Goal: Task Accomplishment & Management: Manage account settings

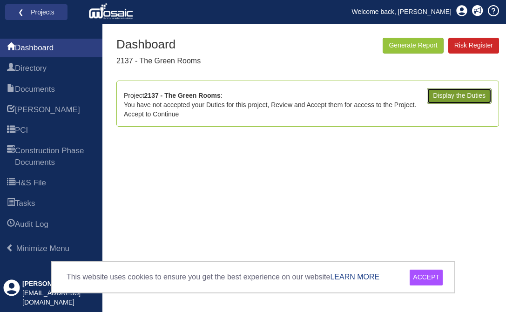
click at [470, 97] on link "Display the Duties" at bounding box center [459, 96] width 65 height 16
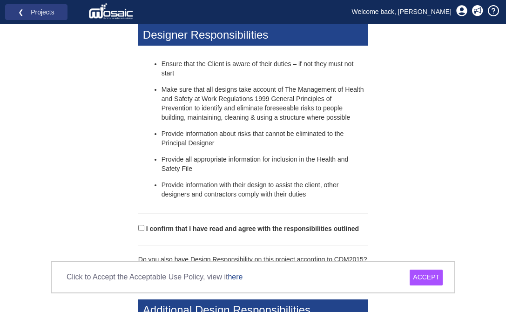
scroll to position [366, 0]
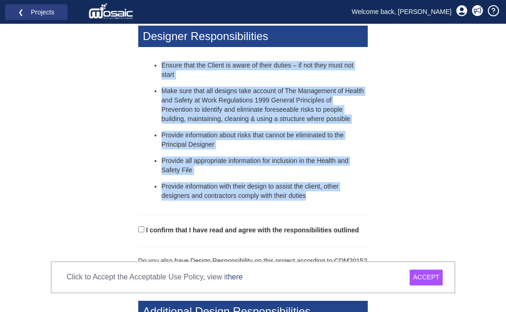
drag, startPoint x: 161, startPoint y: 66, endPoint x: 334, endPoint y: 205, distance: 221.7
click at [334, 205] on div "Accept Project Responsibilities You have recently accepted an invitation to par…" at bounding box center [252, 292] width 243 height 1268
copy ul "Ensure that the Client is aware of their duties – if not they must not start Ma…"
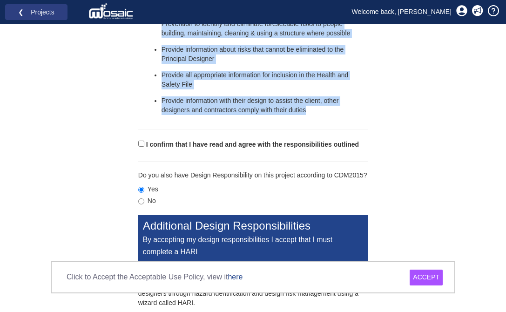
scroll to position [451, 0]
click at [141, 146] on input "I confirm that I have read and agree with the responsibilities outlined" at bounding box center [141, 144] width 6 height 6
checkbox input "true"
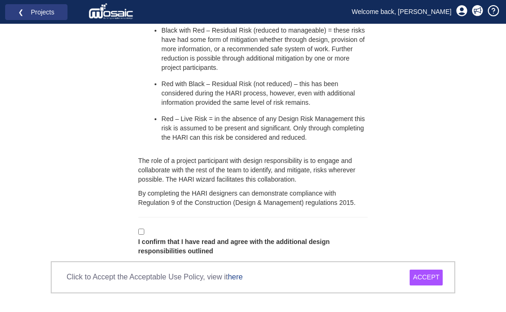
scroll to position [992, 0]
click at [141, 232] on input "I confirm that I have read and agree with the additional design responsibilitie…" at bounding box center [141, 231] width 6 height 6
checkbox input "true"
click at [422, 275] on div "ACCEPT" at bounding box center [425, 277] width 33 height 16
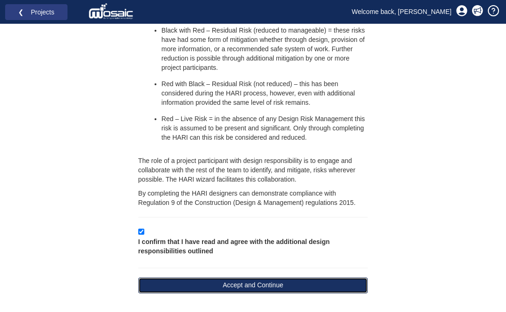
click at [313, 288] on button "Accept and Continue" at bounding box center [252, 285] width 229 height 16
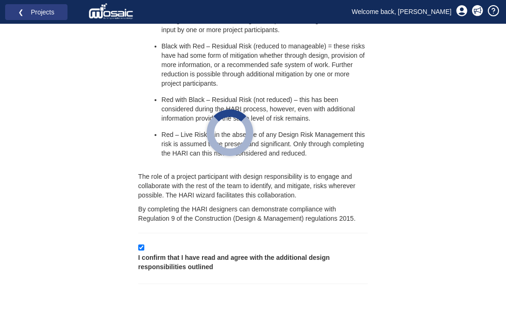
scroll to position [976, 0]
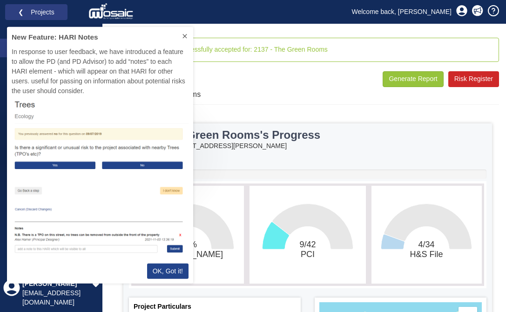
scroll to position [256, 186]
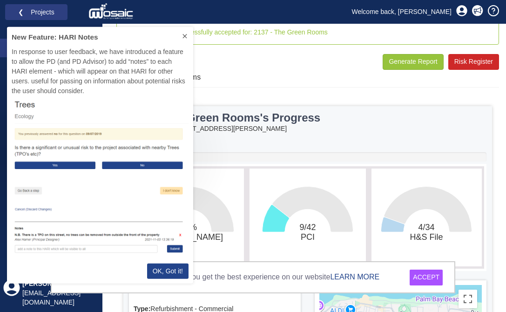
click at [186, 38] on icon at bounding box center [184, 35] width 7 height 7
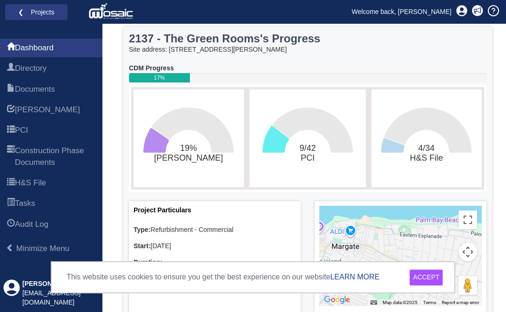
scroll to position [140, 0]
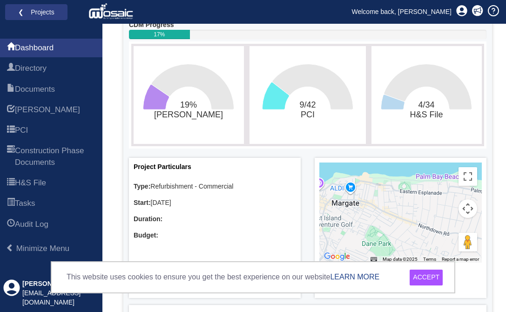
click at [435, 277] on div "ACCEPT" at bounding box center [425, 277] width 33 height 16
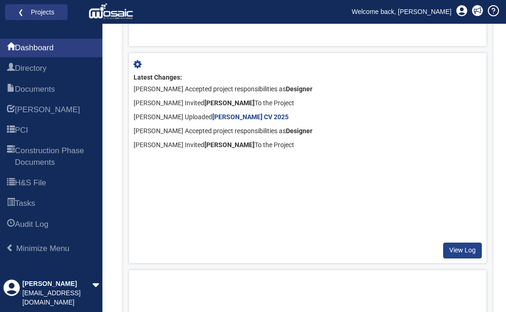
scroll to position [712, 0]
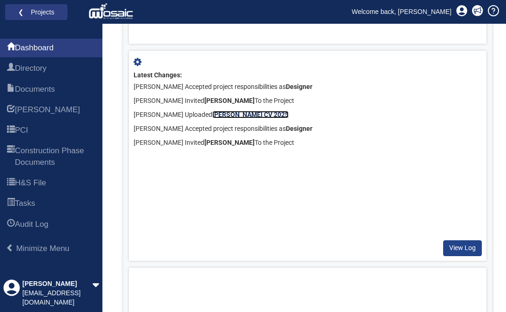
click at [261, 114] on b "[PERSON_NAME] CV 2025" at bounding box center [250, 114] width 76 height 7
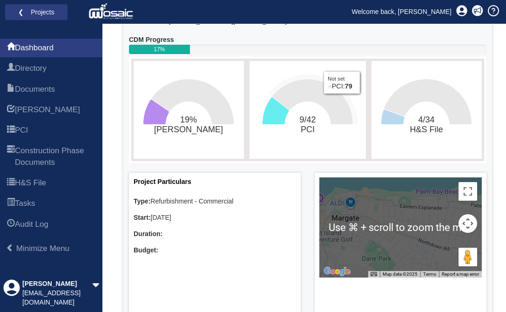
scroll to position [0, 0]
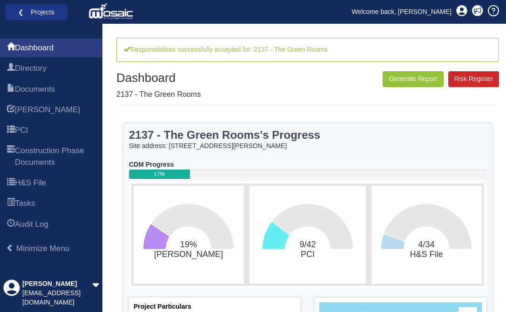
click at [46, 19] on li "❮ Projects" at bounding box center [36, 12] width 62 height 16
click at [43, 16] on link "❮ Projects" at bounding box center [36, 12] width 50 height 12
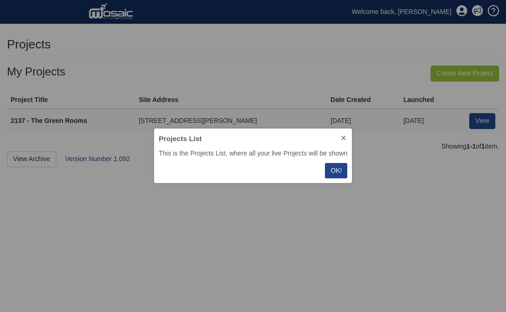
scroll to position [54, 198]
click at [332, 167] on p "OK!" at bounding box center [335, 171] width 11 height 10
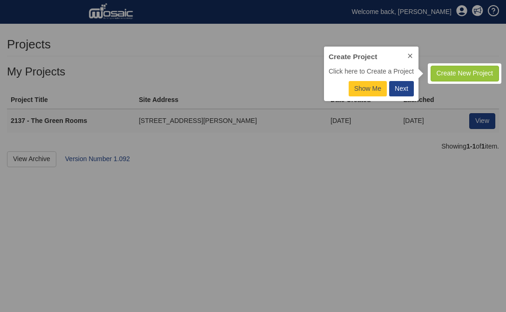
scroll to position [54, 94]
click at [411, 56] on icon at bounding box center [409, 55] width 7 height 7
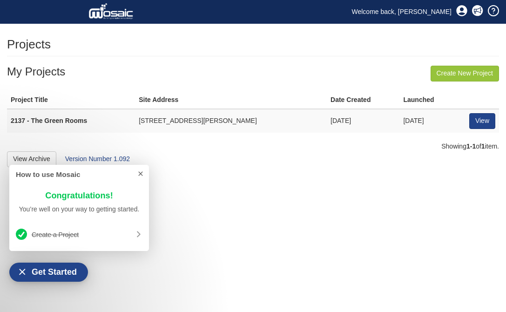
scroll to position [19, 60]
click at [478, 121] on link "View" at bounding box center [482, 121] width 26 height 16
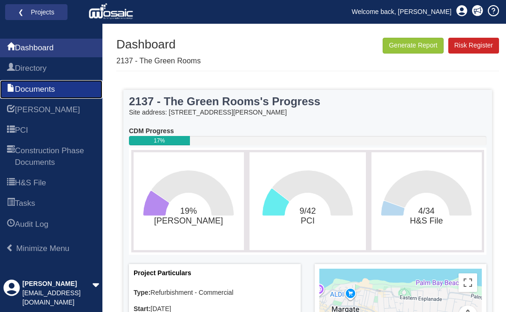
click at [71, 82] on link "Documents" at bounding box center [51, 89] width 102 height 19
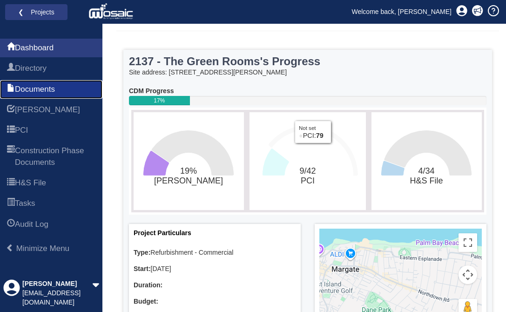
scroll to position [62, 0]
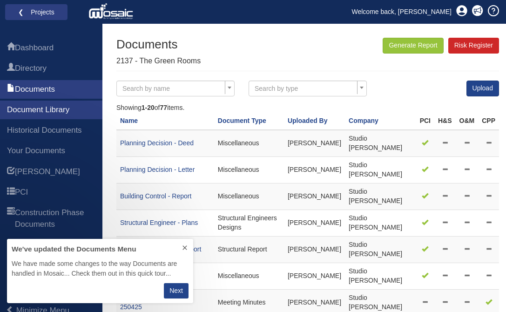
scroll to position [64, 186]
click at [184, 246] on icon at bounding box center [184, 247] width 7 height 7
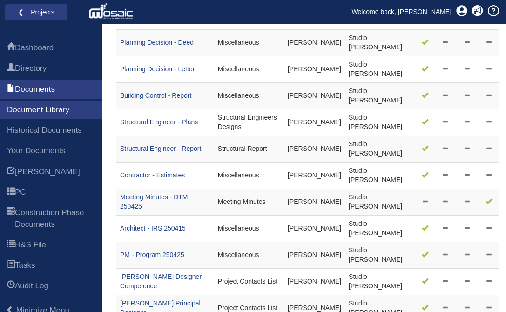
scroll to position [0, 0]
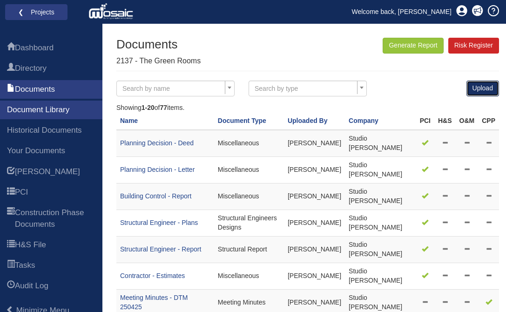
click at [480, 83] on link "Upload" at bounding box center [482, 88] width 33 height 16
select select
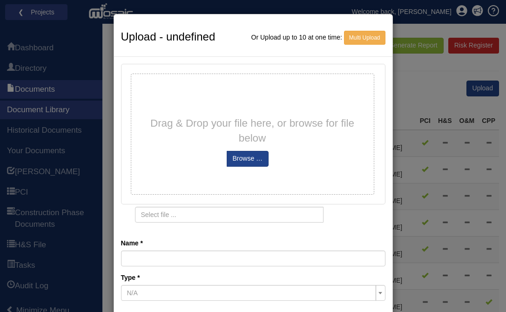
click at [412, 76] on div "Upload - undefined Or Upload up to 10 at one time: Multi Upload Drag & Drop you…" at bounding box center [253, 156] width 506 height 312
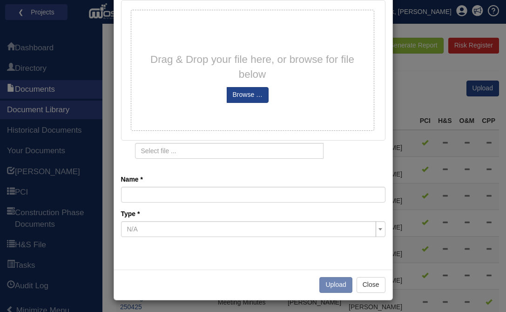
scroll to position [66, 0]
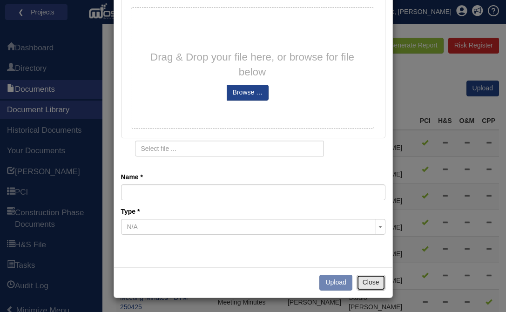
click at [372, 278] on button "Close" at bounding box center [370, 283] width 29 height 16
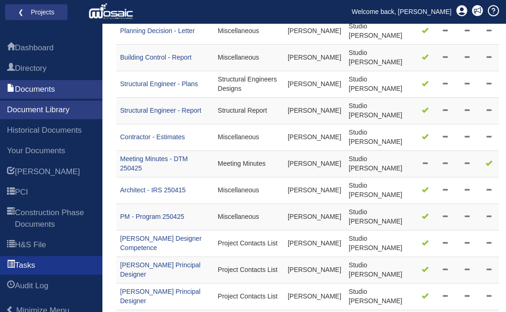
scroll to position [138, 0]
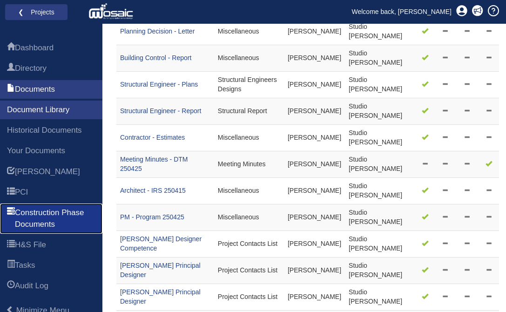
click at [47, 230] on span "Construction Phase Documents" at bounding box center [55, 218] width 80 height 23
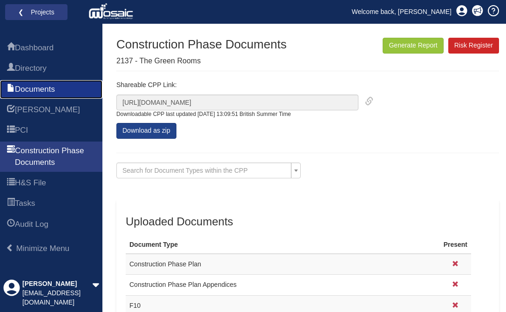
click at [65, 87] on link "Documents" at bounding box center [51, 89] width 102 height 19
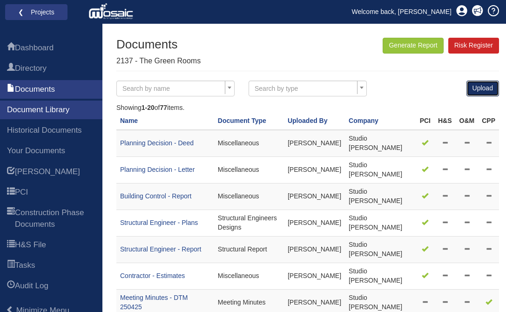
click at [480, 92] on link "Upload" at bounding box center [482, 88] width 33 height 16
select select
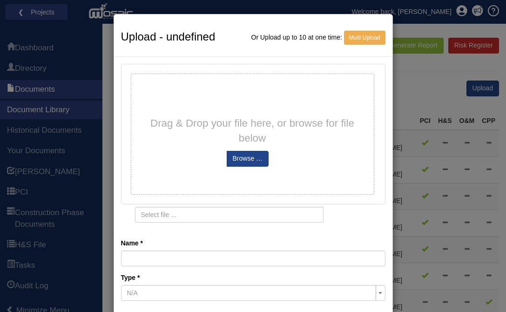
scroll to position [58, 0]
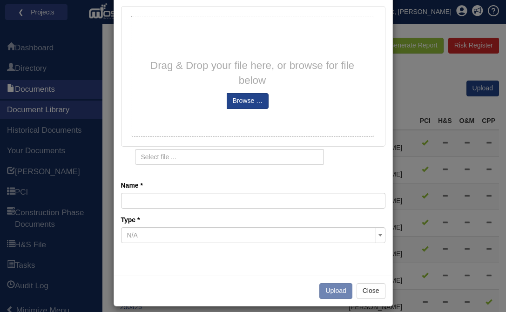
click at [262, 230] on span "N/A" at bounding box center [250, 234] width 247 height 9
click at [370, 293] on button "Close" at bounding box center [370, 291] width 29 height 16
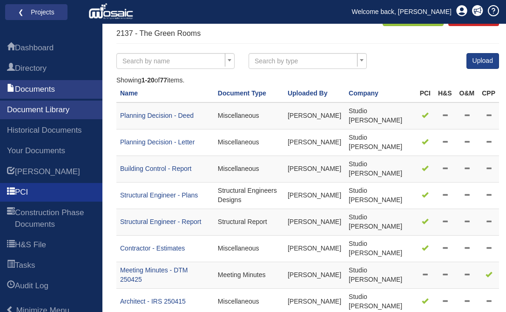
scroll to position [27, 0]
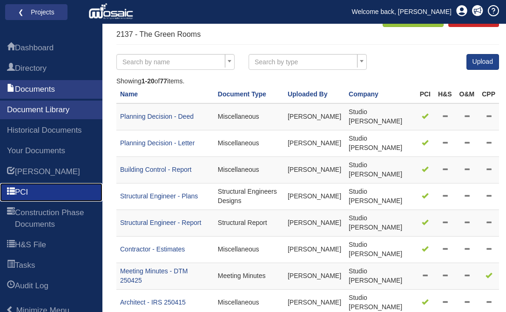
click at [38, 201] on link "PCI" at bounding box center [51, 192] width 102 height 19
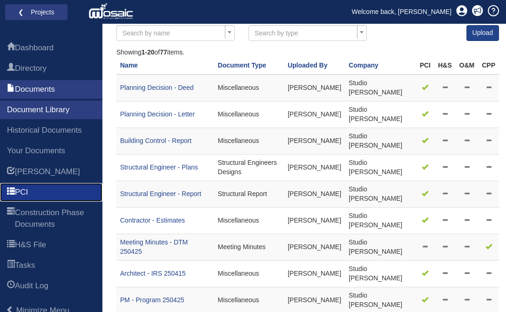
scroll to position [37, 0]
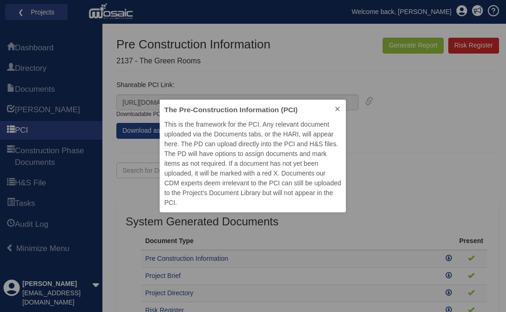
scroll to position [113, 186]
click at [334, 106] on icon at bounding box center [337, 108] width 7 height 7
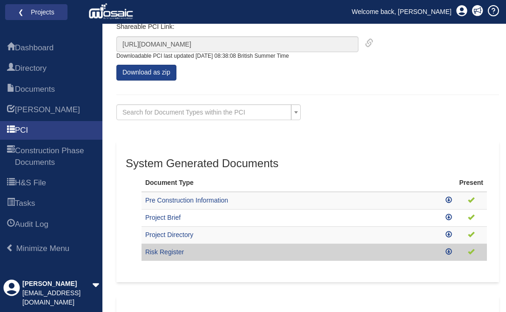
scroll to position [0, 0]
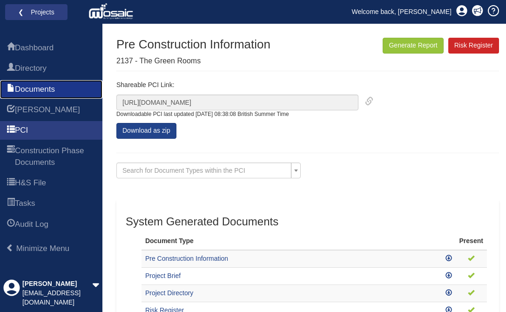
click at [68, 96] on link "Documents" at bounding box center [51, 89] width 102 height 19
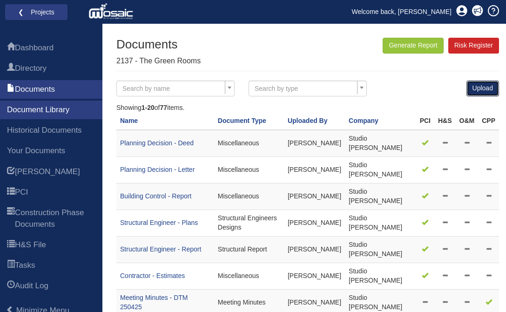
click at [472, 85] on link "Upload" at bounding box center [482, 88] width 33 height 16
select select
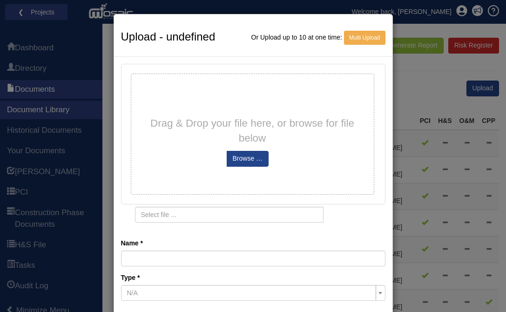
click at [436, 117] on div "Upload - undefined Or Upload up to 10 at one time: Multi Upload Drag & Drop you…" at bounding box center [253, 156] width 506 height 312
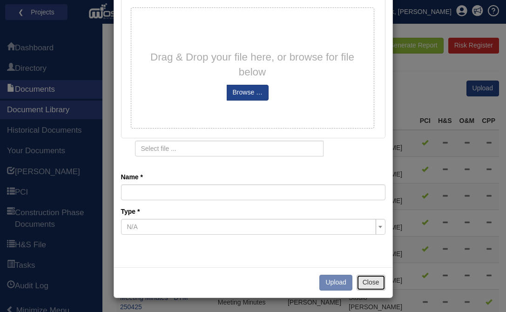
click at [366, 283] on button "Close" at bounding box center [370, 283] width 29 height 16
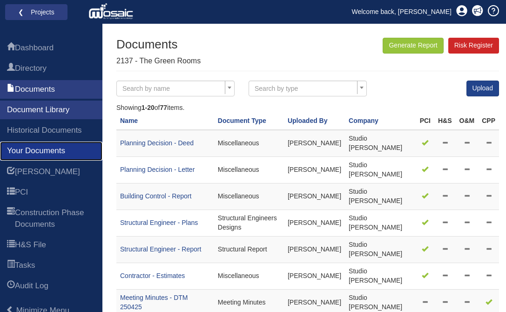
click at [65, 156] on span "Your Documents" at bounding box center [36, 150] width 58 height 11
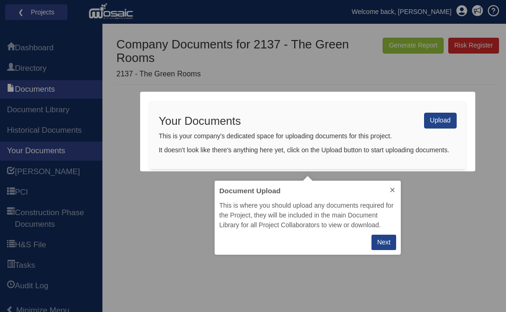
scroll to position [74, 186]
click at [392, 187] on icon at bounding box center [392, 189] width 7 height 7
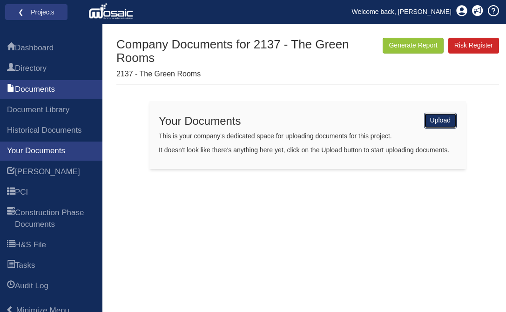
click at [435, 126] on link "Upload" at bounding box center [440, 121] width 33 height 16
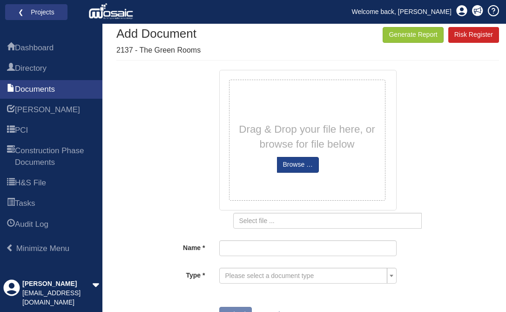
scroll to position [2, 0]
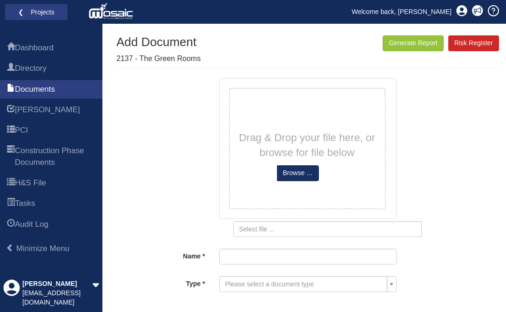
click at [300, 173] on input "file" at bounding box center [297, 173] width 41 height 15
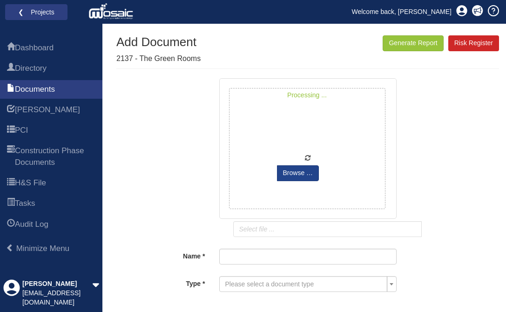
scroll to position [36, 0]
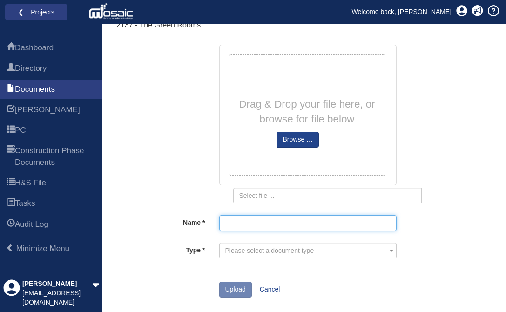
click at [294, 221] on input "Name" at bounding box center [307, 223] width 177 height 16
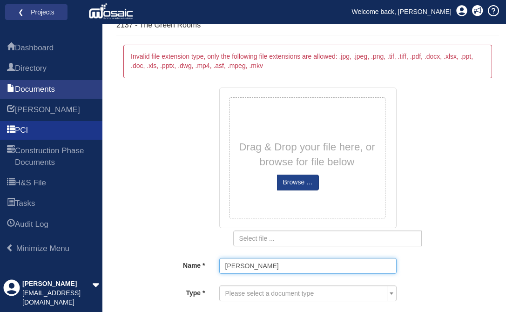
type input "[PERSON_NAME]"
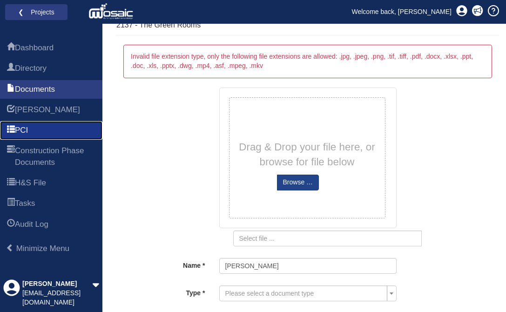
click at [47, 125] on link "PCI" at bounding box center [51, 130] width 102 height 19
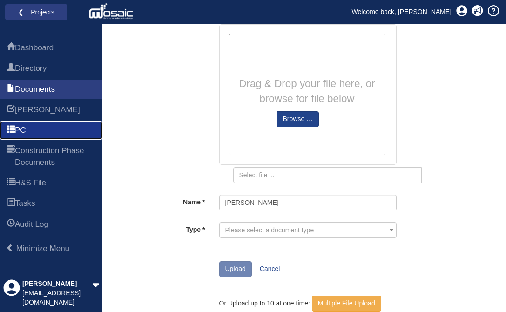
scroll to position [100, 0]
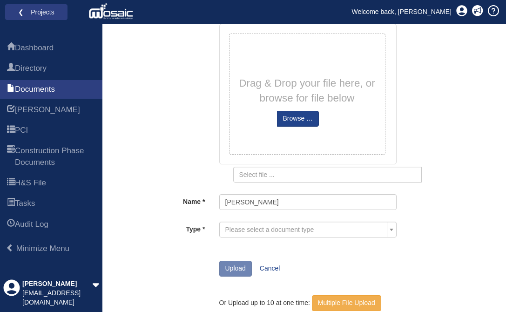
click at [268, 233] on span "Please select a document type" at bounding box center [305, 229] width 160 height 9
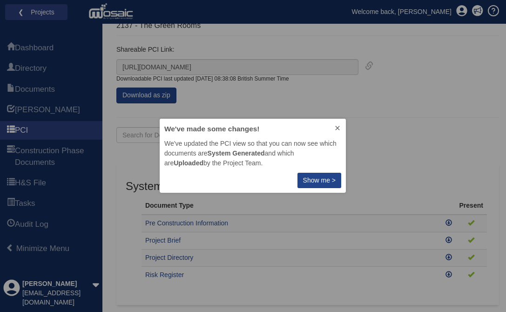
scroll to position [42, 0]
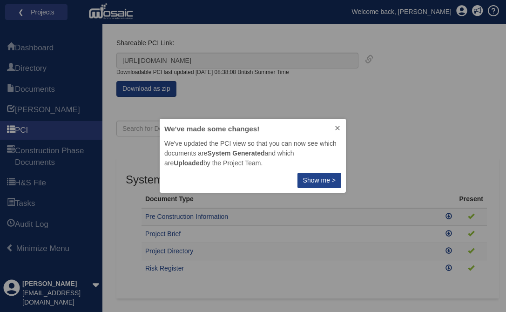
click at [337, 127] on icon at bounding box center [337, 128] width 4 height 4
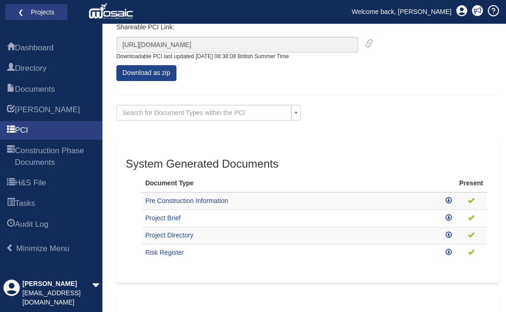
scroll to position [131, 0]
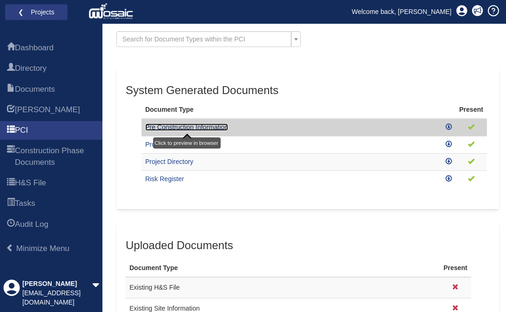
click at [215, 126] on link "Pre Construction Information" at bounding box center [186, 126] width 83 height 7
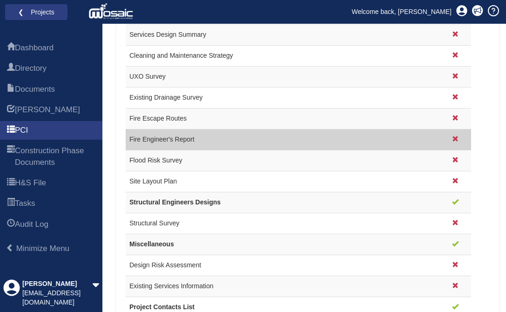
scroll to position [913, 0]
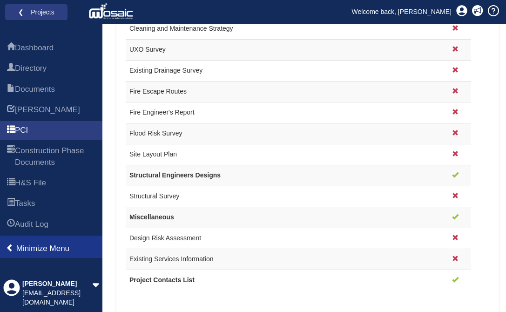
click at [69, 248] on span "Minimize Menu" at bounding box center [42, 248] width 53 height 9
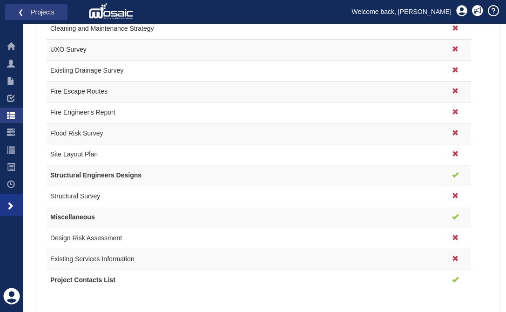
click at [13, 207] on span at bounding box center [10, 205] width 8 height 9
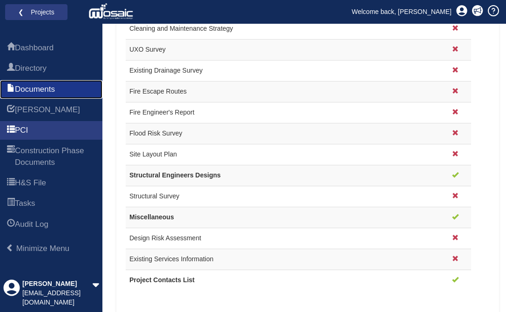
click at [60, 89] on link "Documents" at bounding box center [51, 89] width 102 height 19
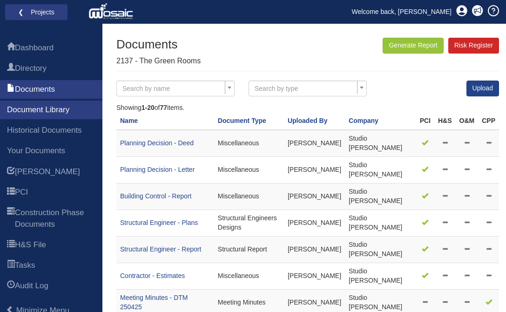
click at [184, 88] on span "Search by name" at bounding box center [172, 90] width 100 height 13
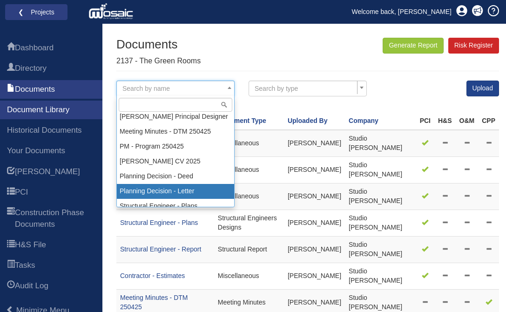
scroll to position [1041, 0]
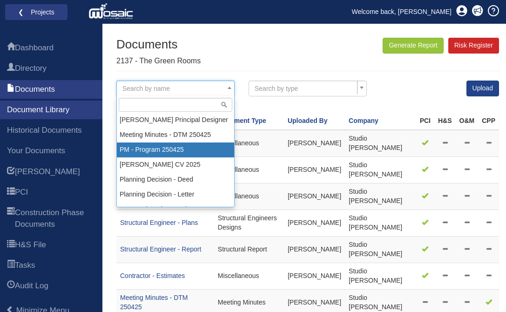
click at [246, 56] on div "Documents 2137 - The Green Rooms Generate Report Risk Register" at bounding box center [307, 54] width 382 height 33
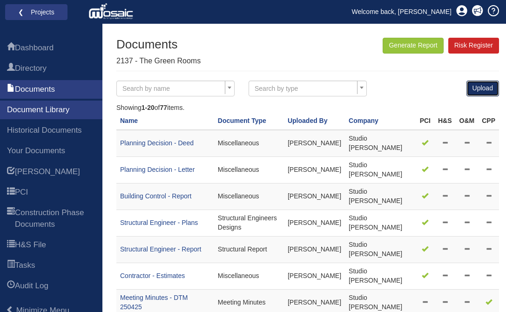
click at [480, 88] on link "Upload" at bounding box center [482, 88] width 33 height 16
select select
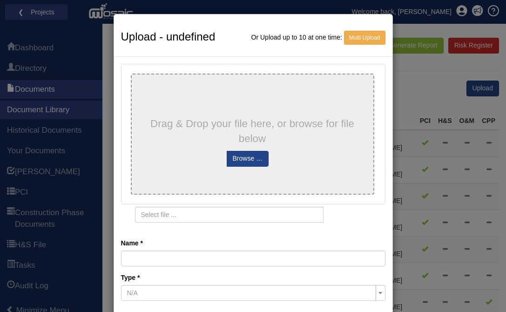
type input "Jesse du Preez CV"
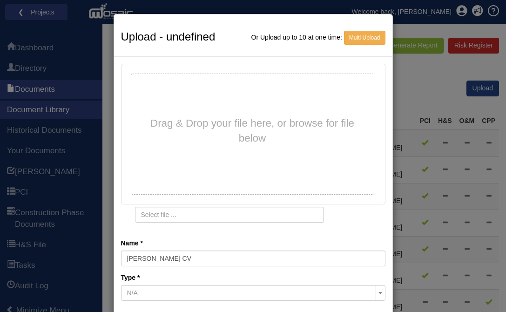
type input "Jesse du Preez CV.pdf"
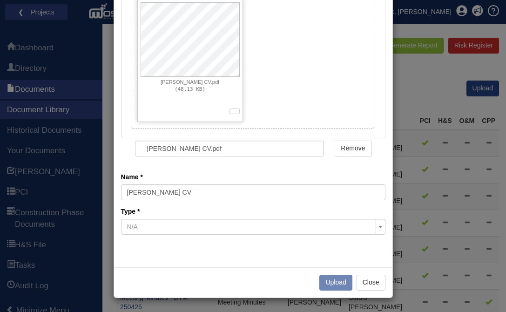
scroll to position [80, 0]
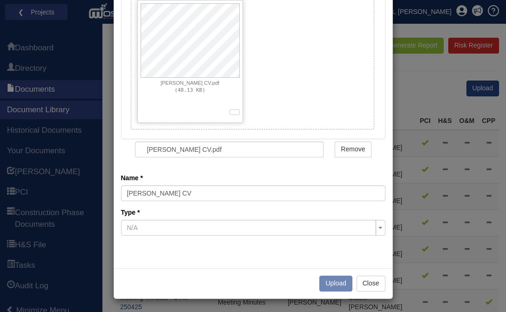
click at [248, 228] on span "N/A" at bounding box center [250, 227] width 247 height 9
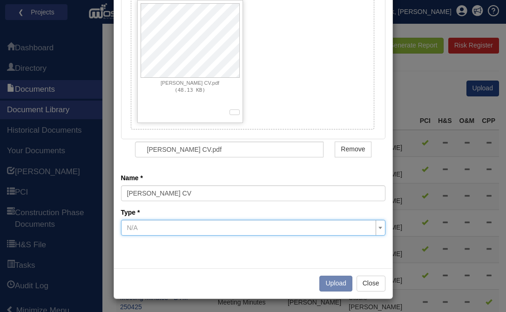
click at [248, 228] on span "N/A" at bounding box center [250, 227] width 247 height 9
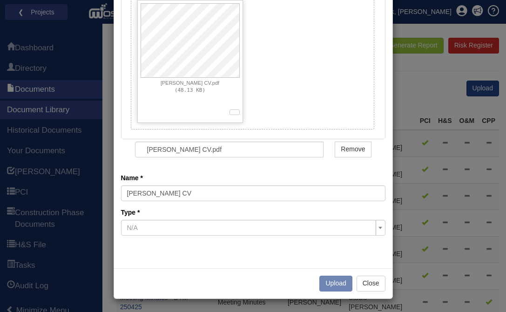
click at [248, 228] on span "N/A" at bounding box center [250, 227] width 247 height 9
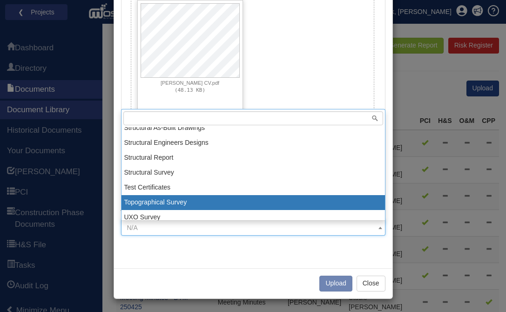
scroll to position [815, 0]
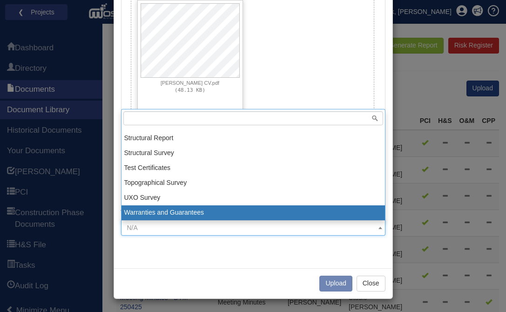
click at [323, 254] on div at bounding box center [253, 251] width 264 height 19
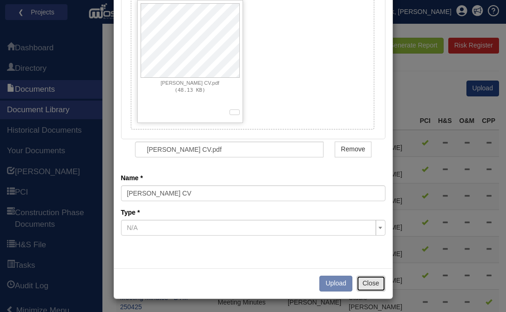
click at [369, 282] on button "Close" at bounding box center [370, 283] width 29 height 16
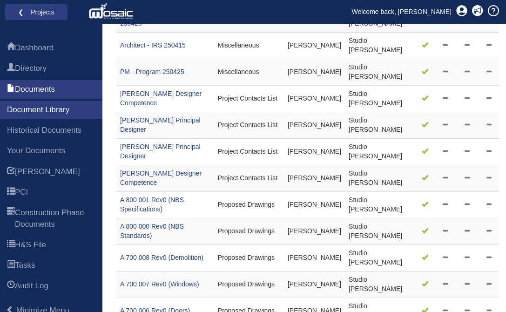
scroll to position [0, 0]
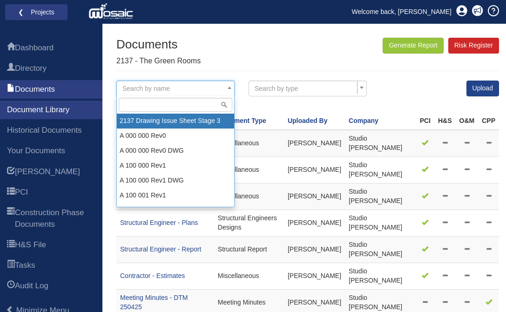
click at [196, 81] on span "Search by name" at bounding box center [175, 88] width 118 height 16
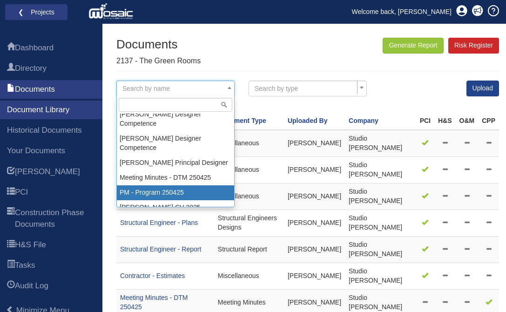
scroll to position [1010, 0]
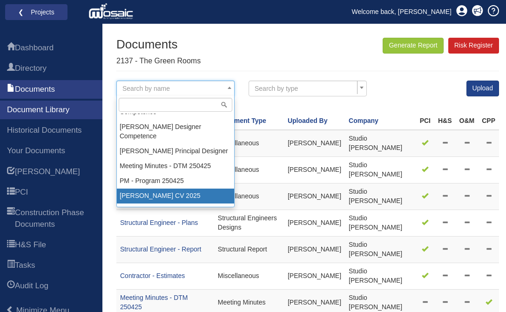
select select "Paul Robinson CV 2025"
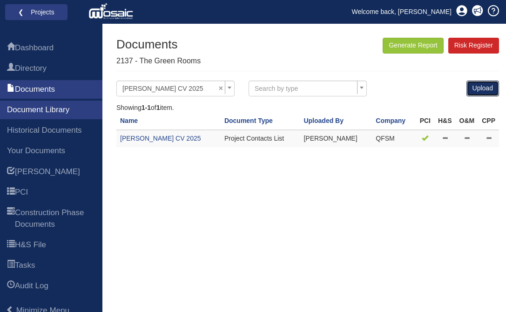
click at [480, 95] on link "Upload" at bounding box center [482, 88] width 33 height 16
select select
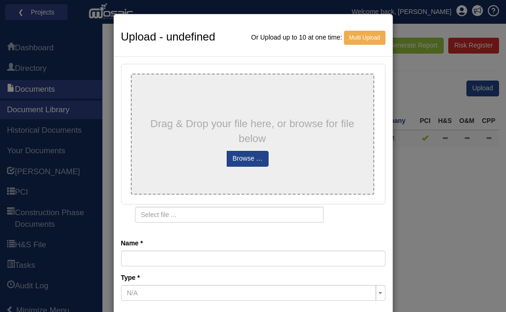
type input "[PERSON_NAME] CV"
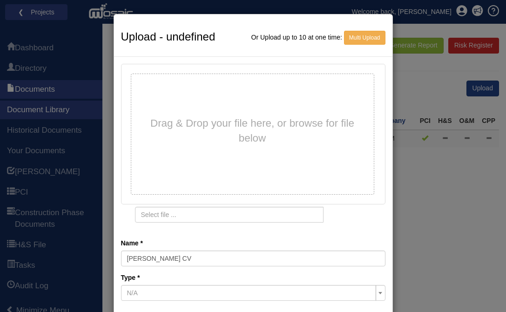
type input "[PERSON_NAME] CV.pdf"
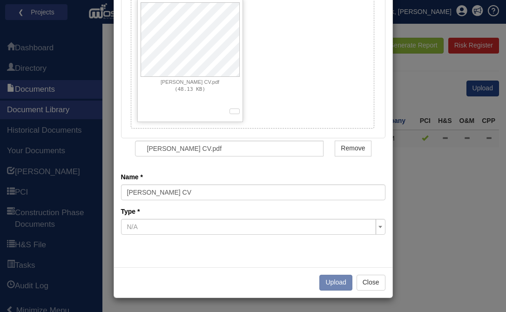
scroll to position [80, 0]
click at [378, 276] on button "Close" at bounding box center [370, 283] width 29 height 16
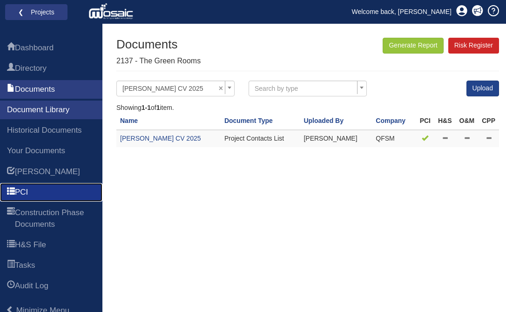
click at [69, 201] on link "PCI" at bounding box center [51, 192] width 102 height 19
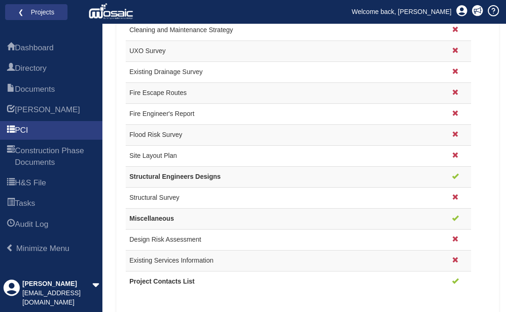
scroll to position [913, 0]
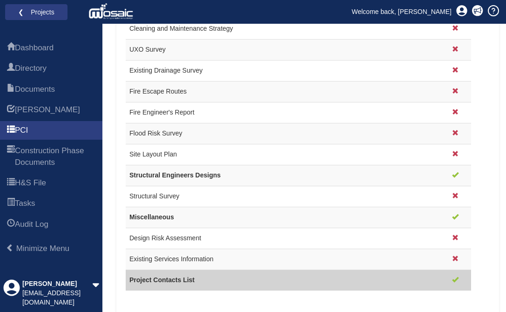
click at [355, 275] on td "Project Contacts List" at bounding box center [283, 279] width 314 height 21
click at [221, 281] on td "Project Contacts List" at bounding box center [283, 279] width 314 height 21
click at [179, 281] on link "Project Contacts List" at bounding box center [161, 279] width 65 height 7
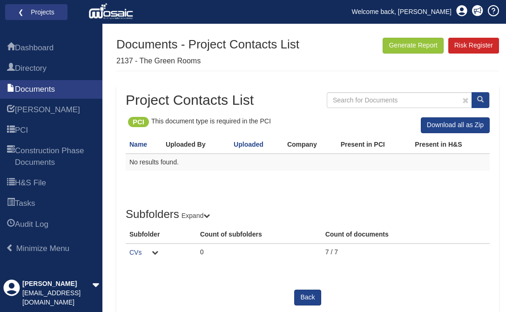
scroll to position [3, 0]
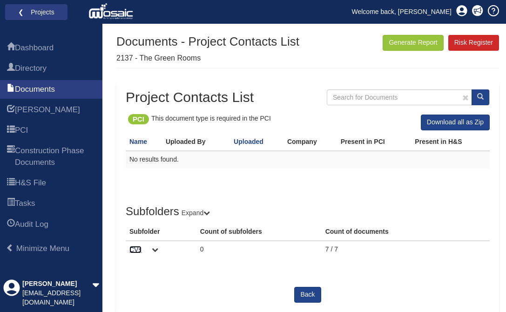
click at [136, 248] on link "CVs" at bounding box center [135, 249] width 12 height 7
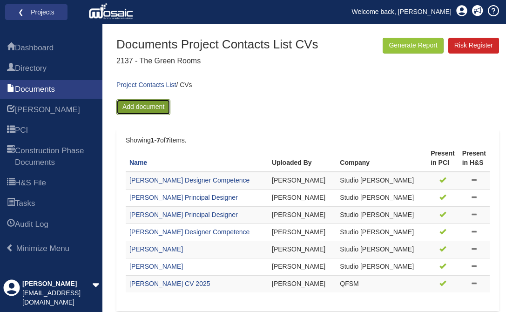
click at [160, 111] on link "Add document" at bounding box center [143, 107] width 54 height 16
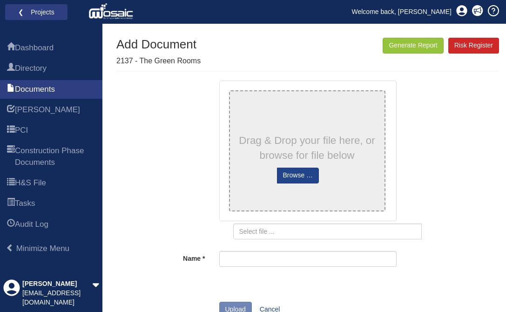
type input "[PERSON_NAME] CV"
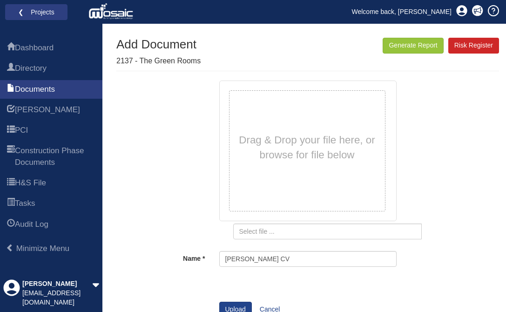
type input "[PERSON_NAME] CV.pdf"
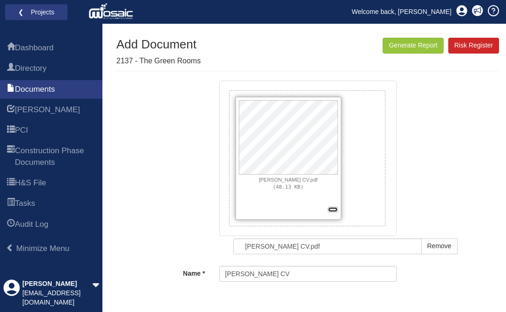
click at [331, 210] on button "button" at bounding box center [333, 210] width 10 height 6
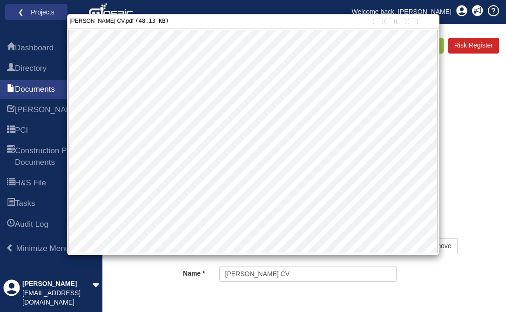
click at [472, 141] on div "[PERSON_NAME] CV.pdf (48.13 KB)" at bounding box center [253, 156] width 506 height 312
click at [413, 21] on button "button" at bounding box center [413, 22] width 10 height 6
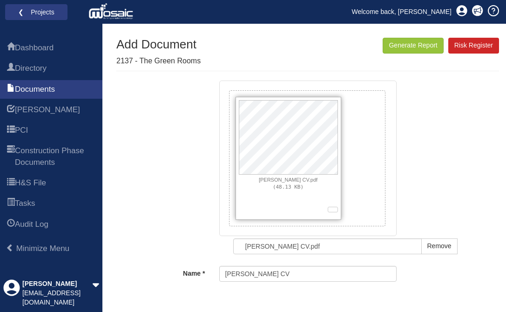
scroll to position [112, 0]
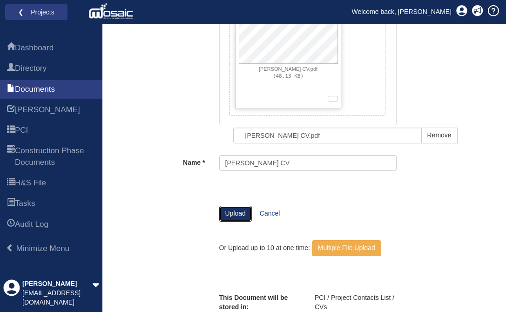
click at [235, 212] on button "Upload" at bounding box center [235, 214] width 33 height 16
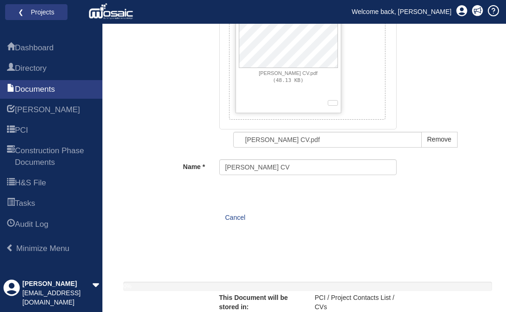
scroll to position [107, 0]
